Goal: Browse casually: Explore the website without a specific task or goal

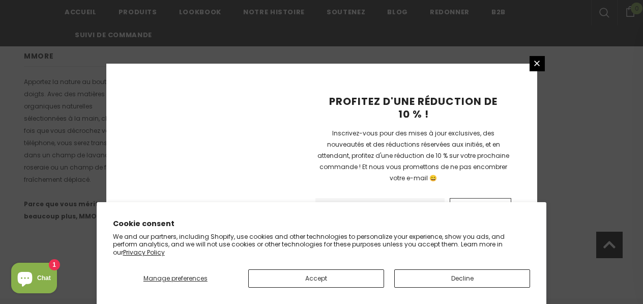
scroll to position [784, 0]
